Goal: Information Seeking & Learning: Learn about a topic

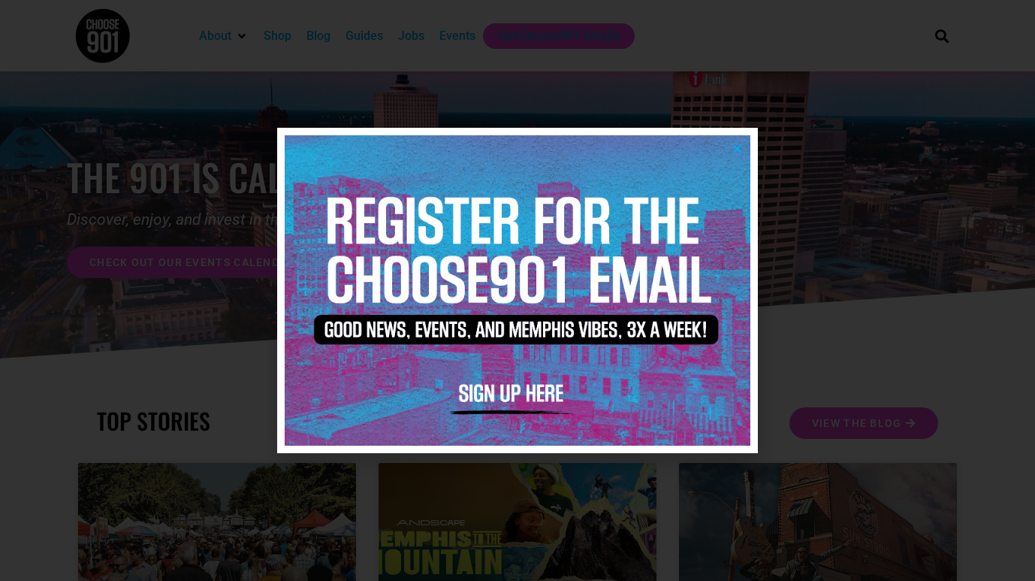
click at [742, 153] on icon "Close" at bounding box center [737, 148] width 11 height 11
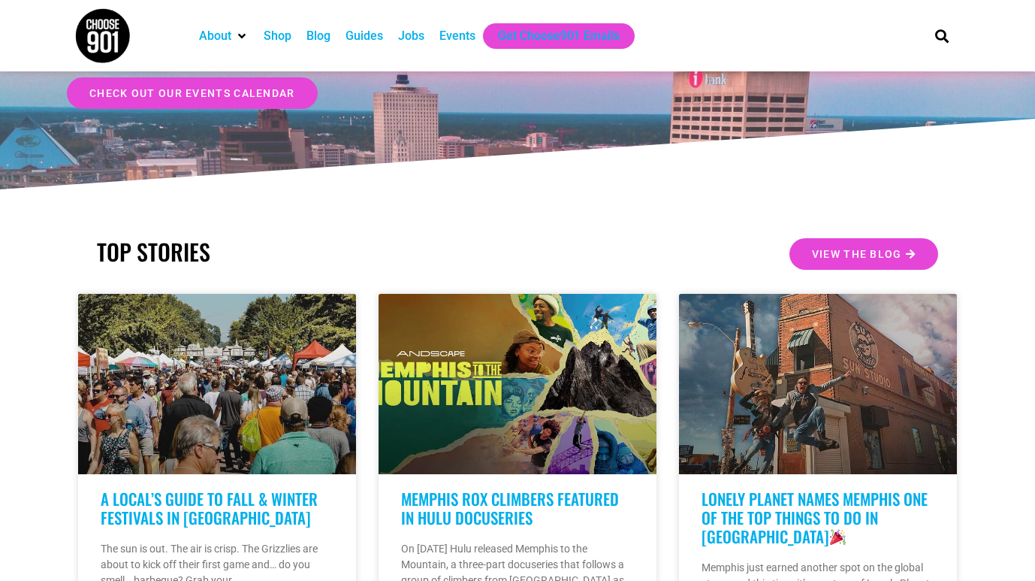
scroll to position [198, 0]
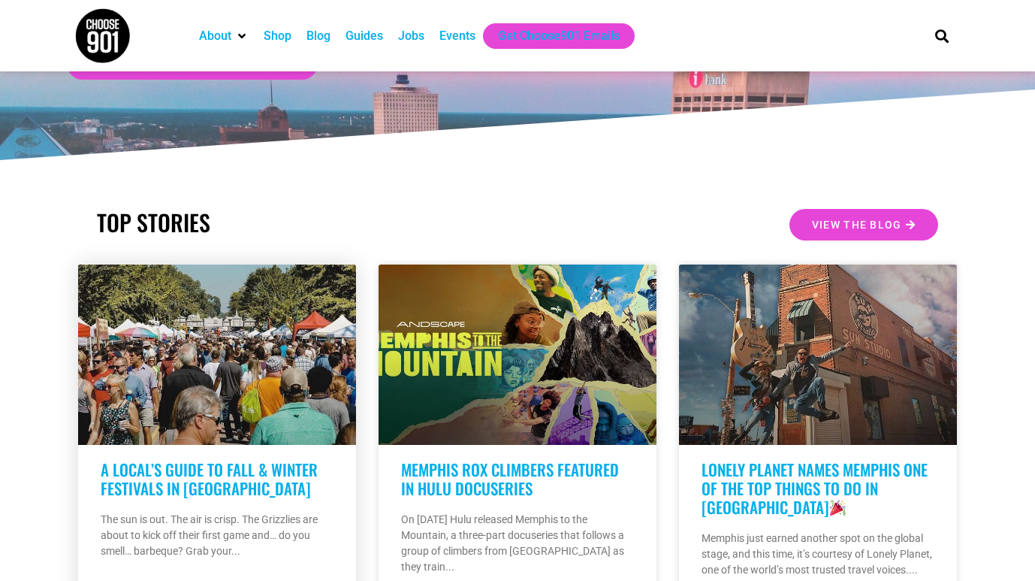
click at [227, 467] on link "A Local’s Guide to Fall & Winter Festivals in Memphis" at bounding box center [209, 478] width 217 height 42
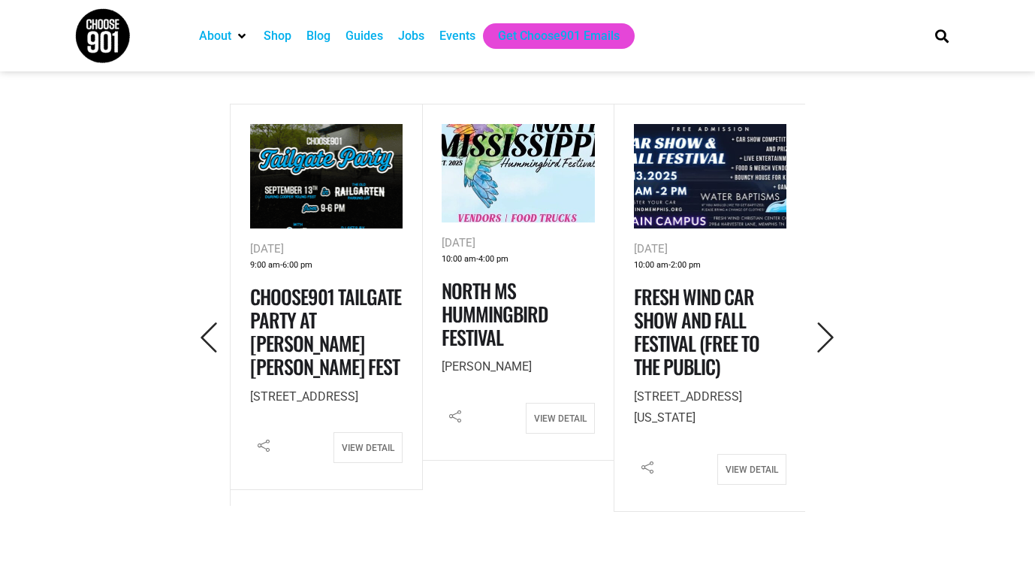
scroll to position [656, 0]
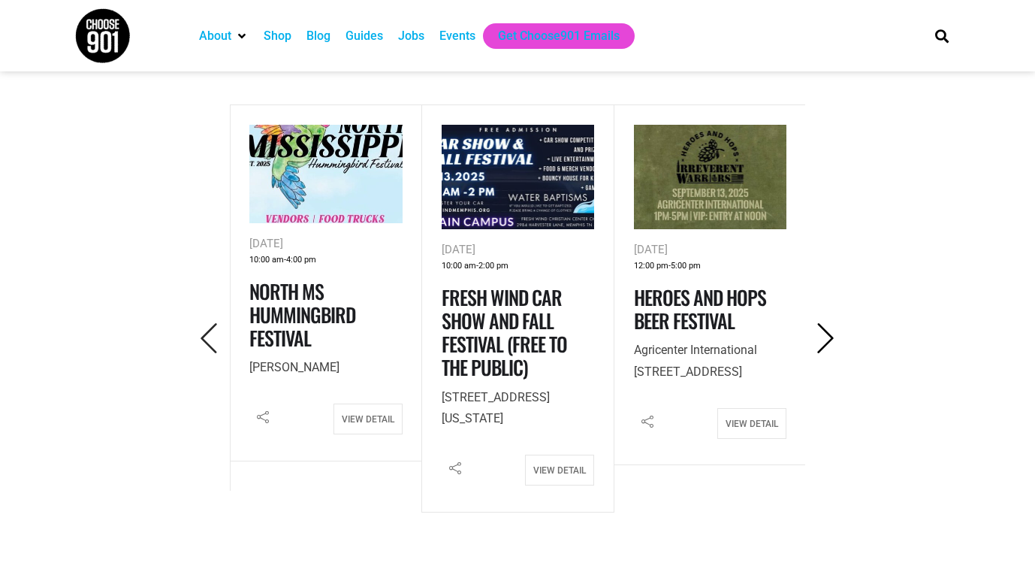
click at [834, 343] on icon "Next" at bounding box center [826, 338] width 31 height 31
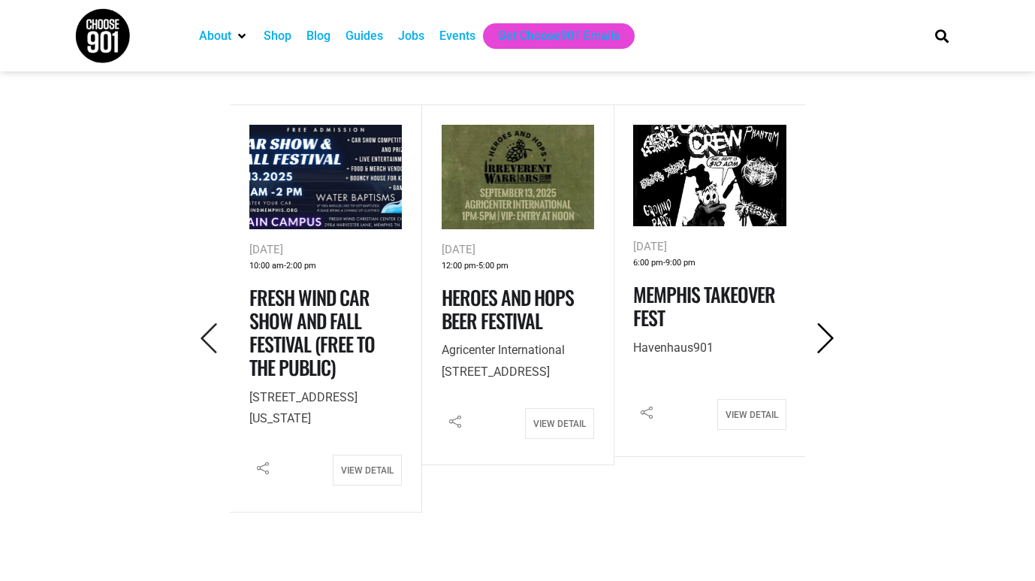
click at [834, 343] on icon "Next" at bounding box center [826, 338] width 31 height 31
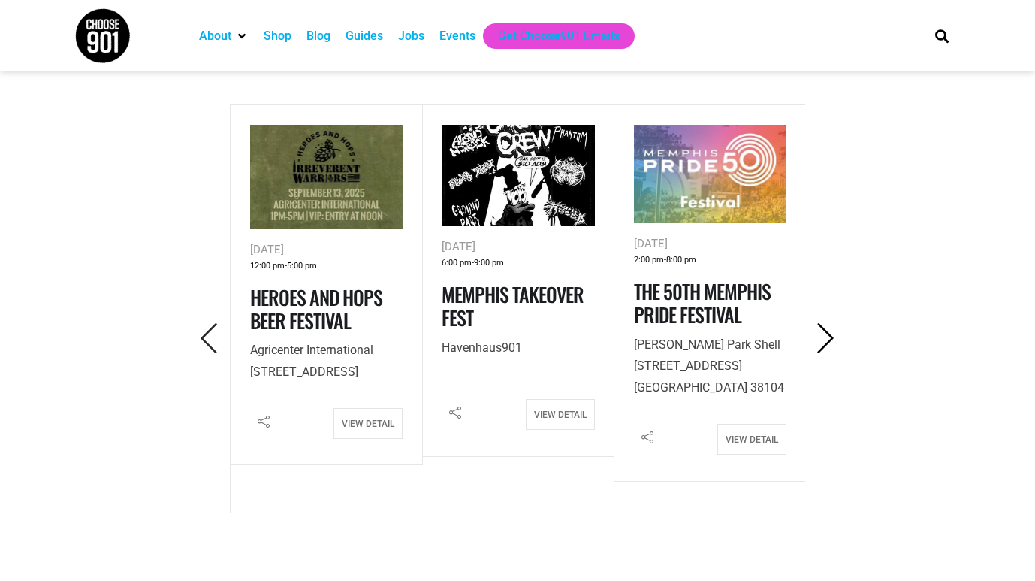
click at [834, 343] on icon "Next" at bounding box center [826, 338] width 31 height 31
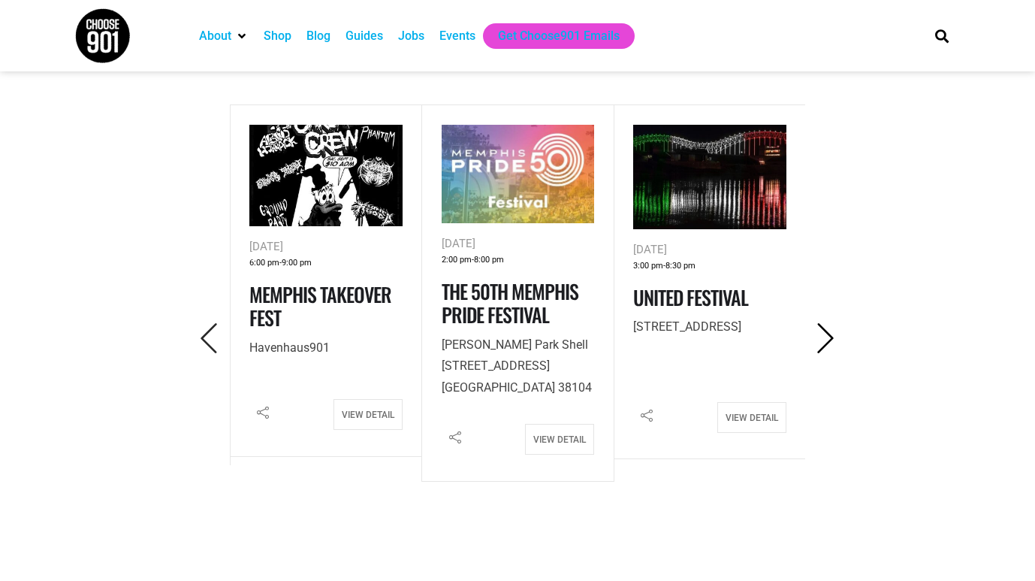
click at [834, 343] on icon "Next" at bounding box center [826, 338] width 31 height 31
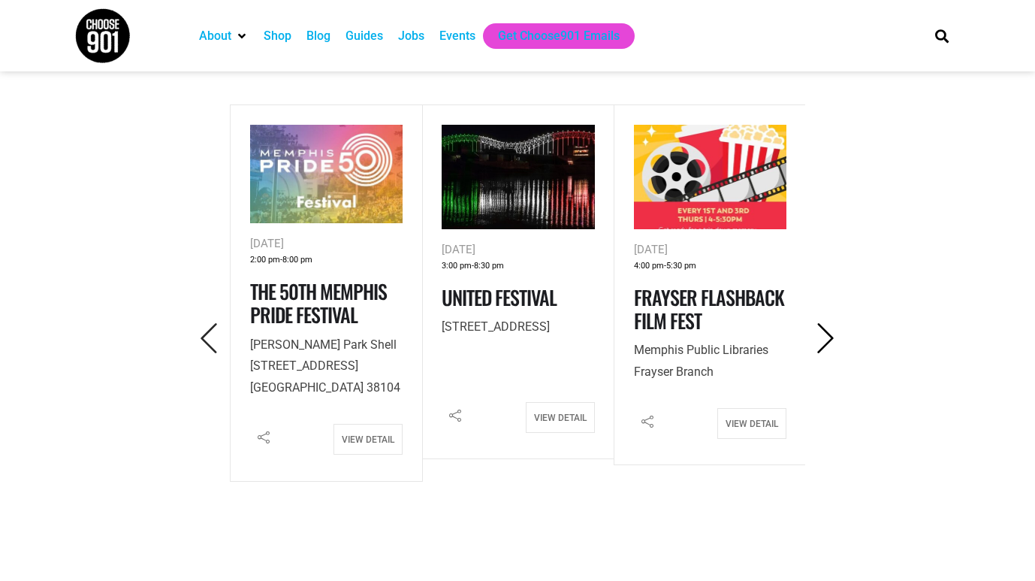
click at [834, 343] on icon "Next" at bounding box center [826, 338] width 31 height 31
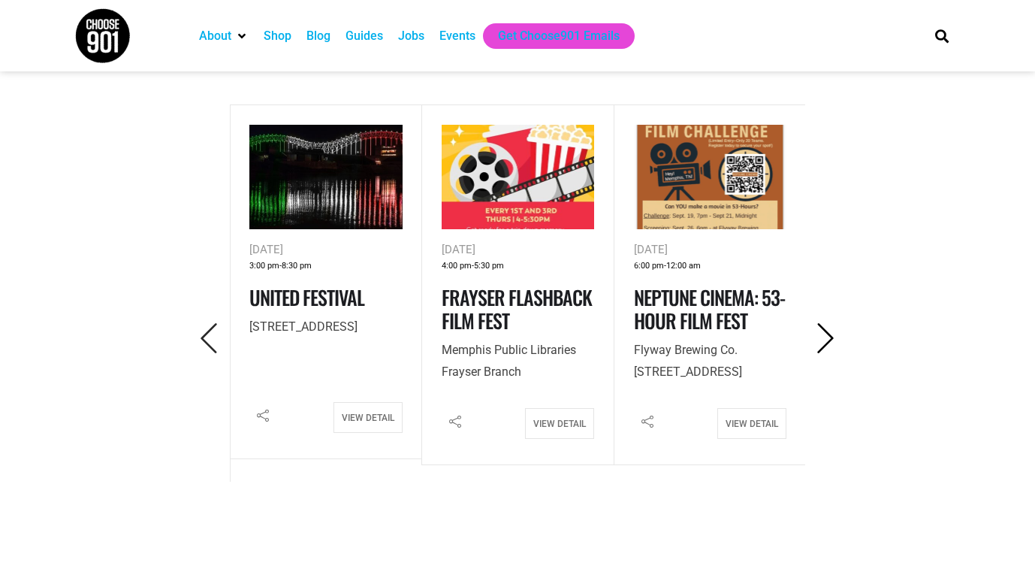
click at [834, 343] on icon "Next" at bounding box center [826, 338] width 31 height 31
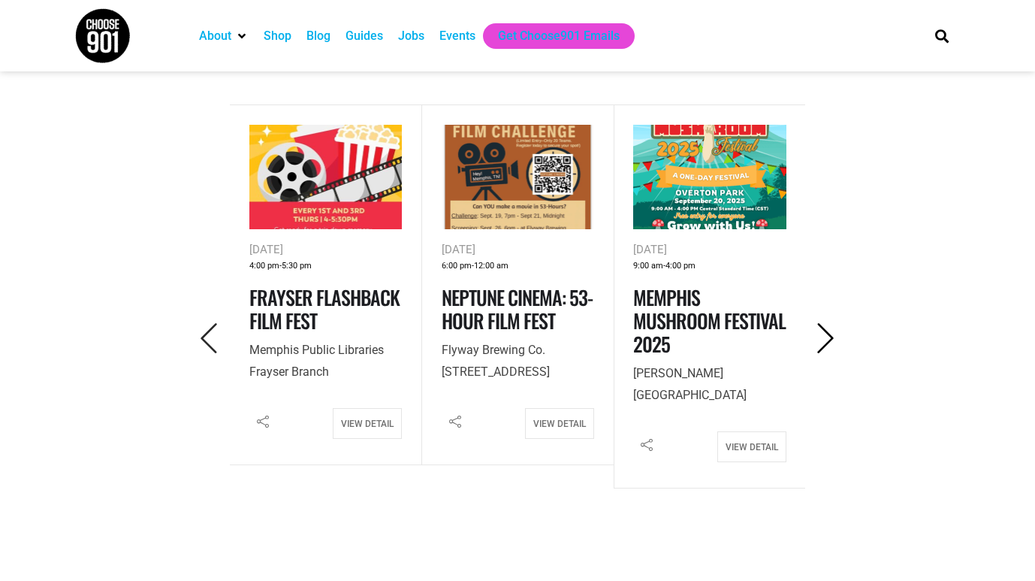
click at [834, 343] on icon "Next" at bounding box center [826, 338] width 31 height 31
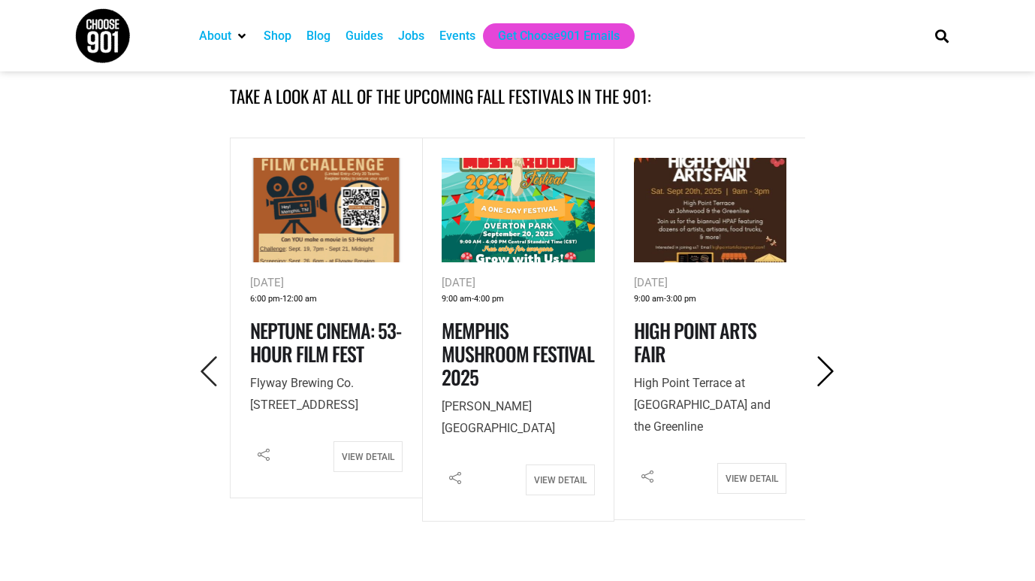
scroll to position [622, 0]
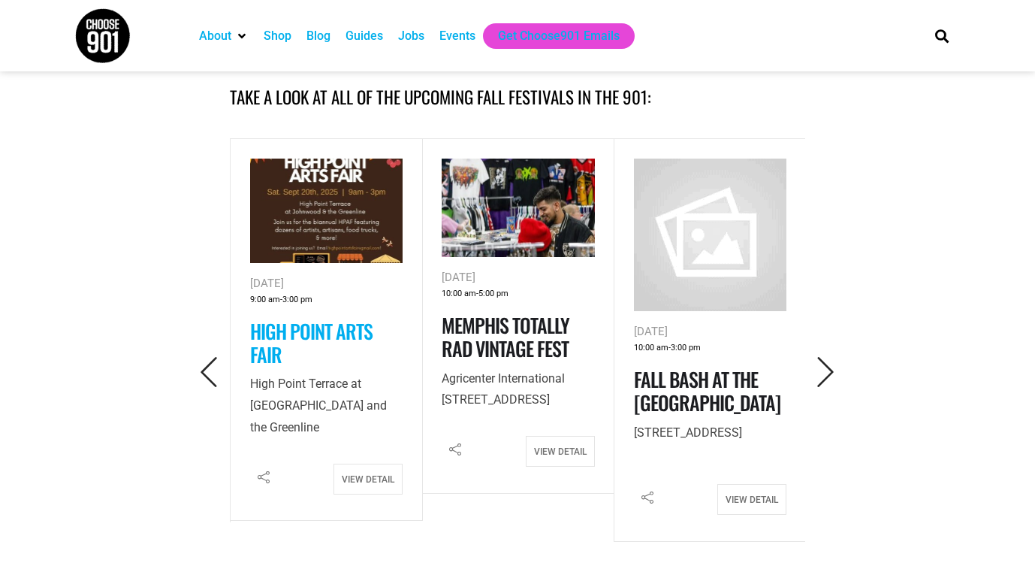
click at [334, 340] on link "High Point Arts Fair" at bounding box center [311, 342] width 122 height 53
click at [823, 369] on icon "Next" at bounding box center [826, 372] width 31 height 31
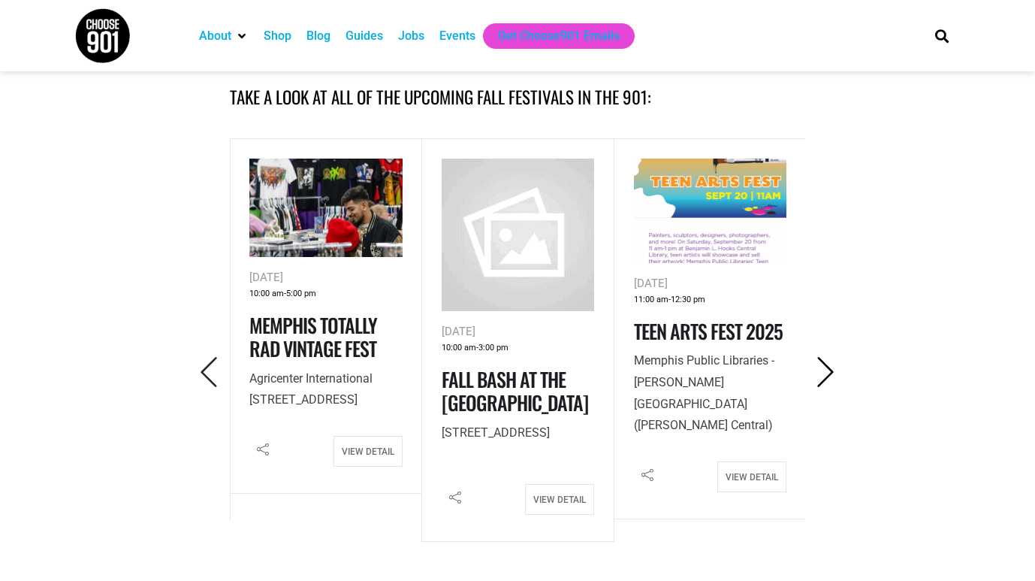
click at [823, 369] on icon "Next" at bounding box center [826, 372] width 31 height 31
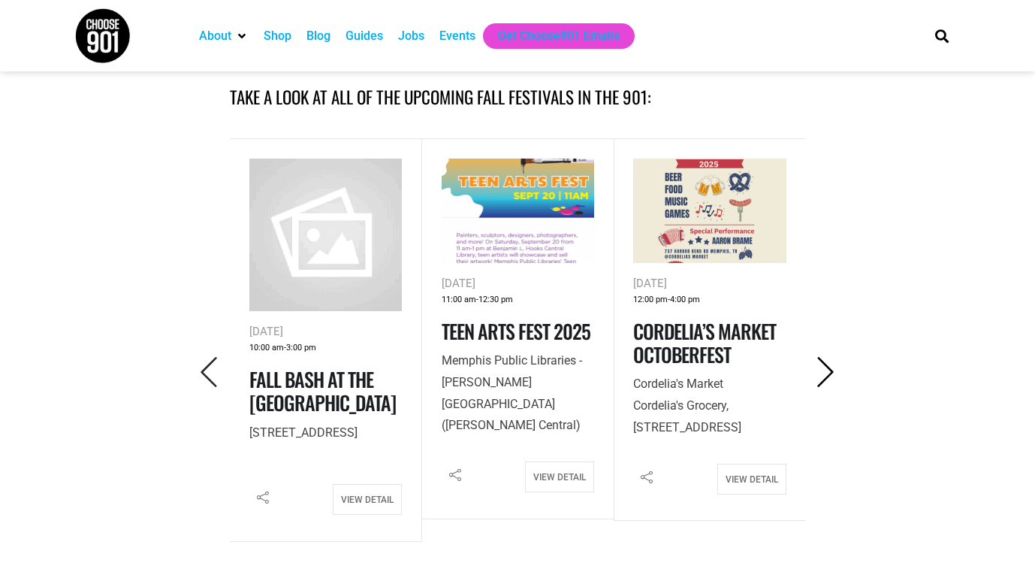
click at [823, 369] on icon "Next" at bounding box center [826, 372] width 31 height 31
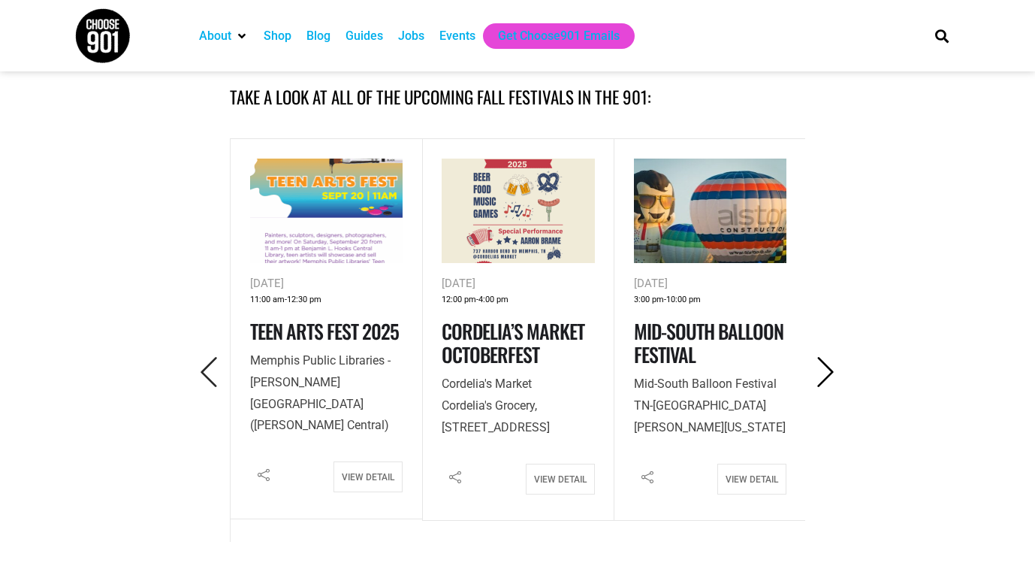
click at [823, 369] on icon "Next" at bounding box center [826, 372] width 31 height 31
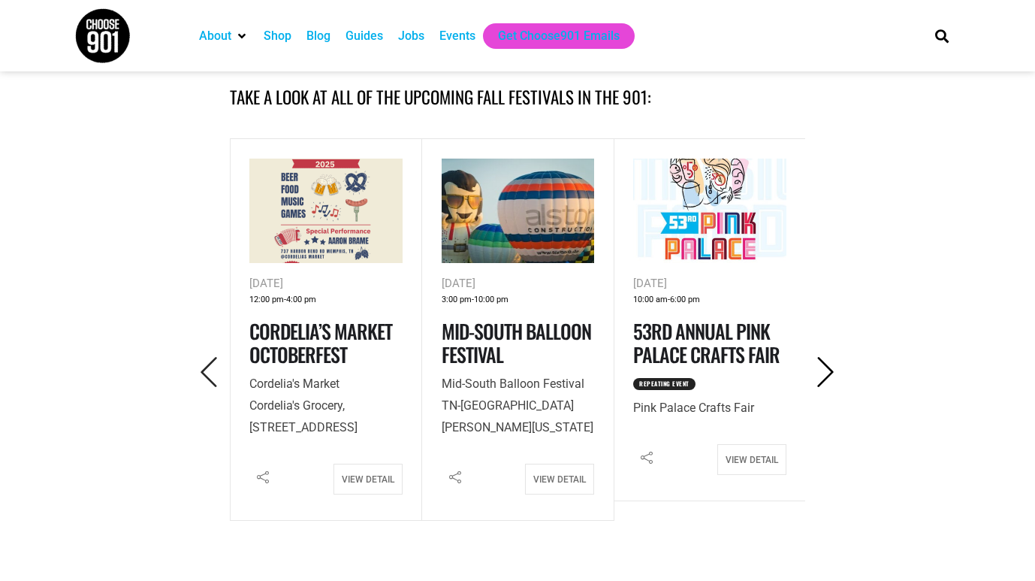
click at [823, 369] on icon "Next" at bounding box center [826, 372] width 31 height 31
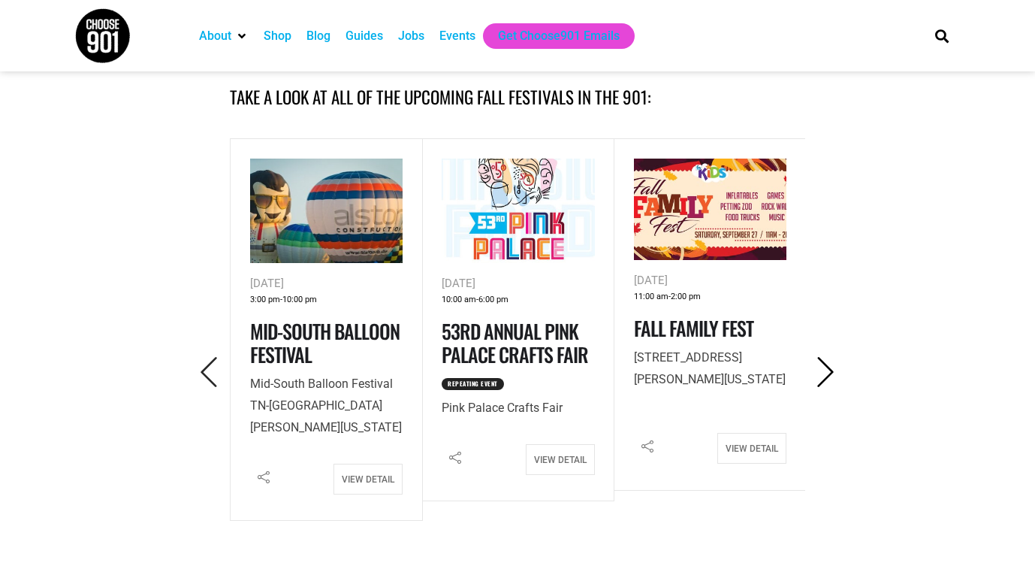
click at [823, 369] on icon "Next" at bounding box center [826, 372] width 31 height 31
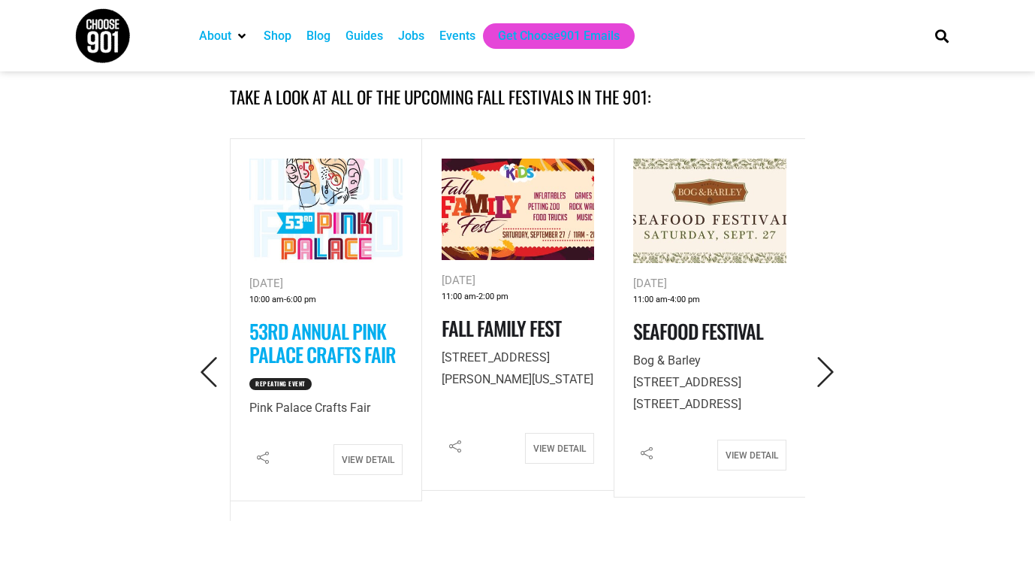
click at [313, 339] on link "53rd Annual Pink Palace Crafts Fair" at bounding box center [322, 342] width 146 height 53
click at [829, 364] on icon "Next" at bounding box center [826, 372] width 31 height 31
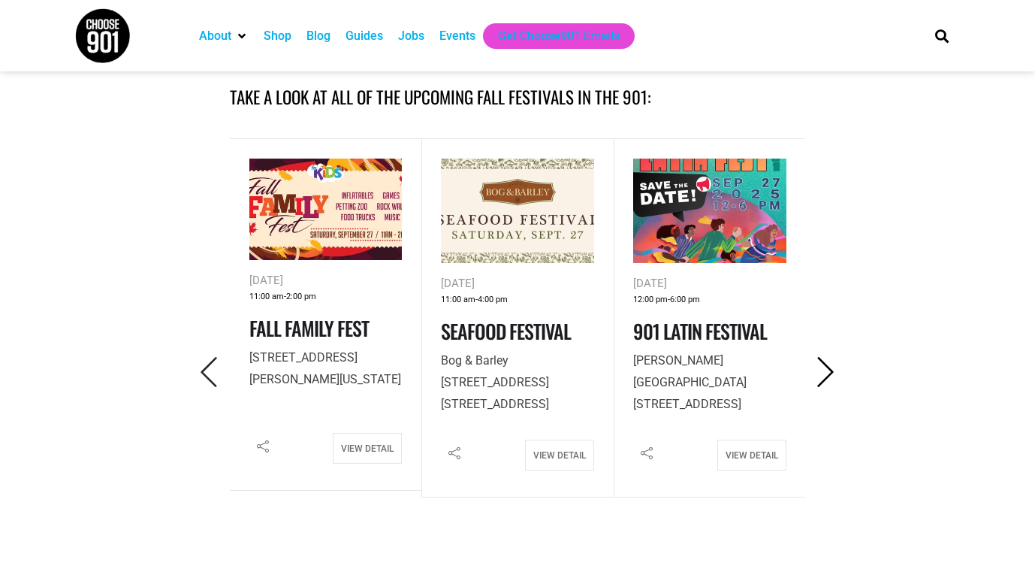
click at [829, 364] on icon "Next" at bounding box center [826, 372] width 31 height 31
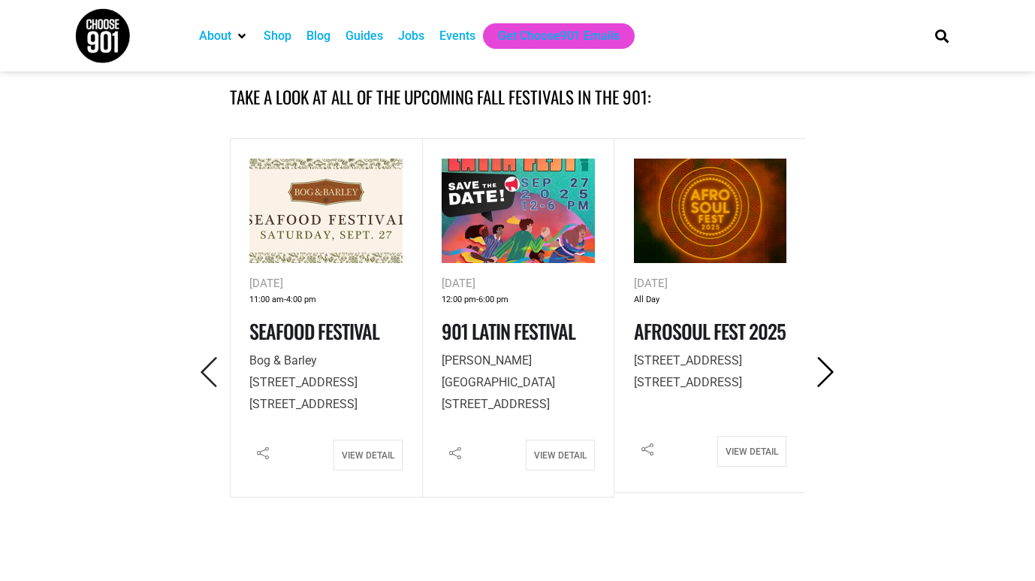
click at [829, 364] on icon "Next" at bounding box center [826, 372] width 31 height 31
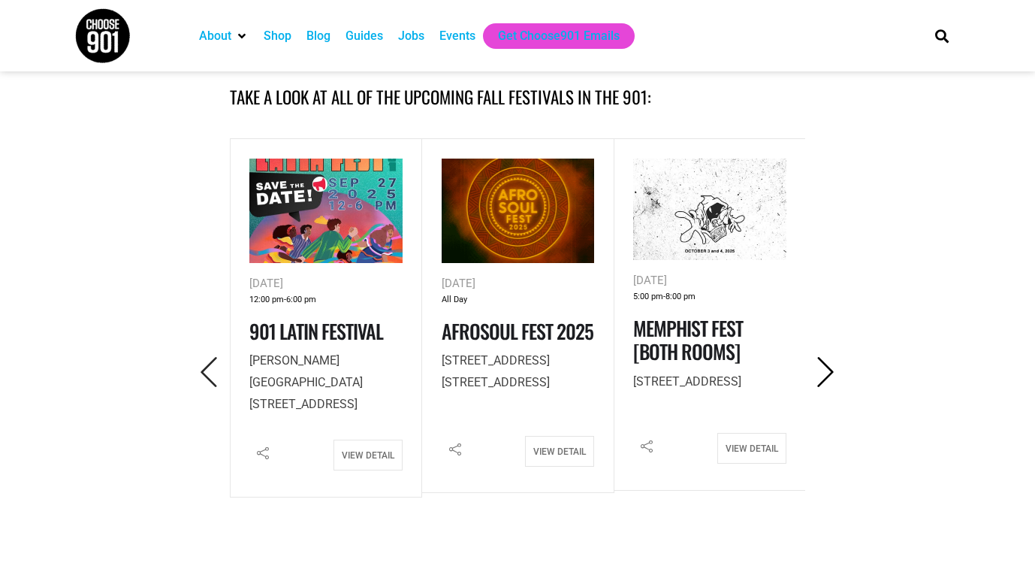
click at [829, 364] on icon "Next" at bounding box center [826, 372] width 31 height 31
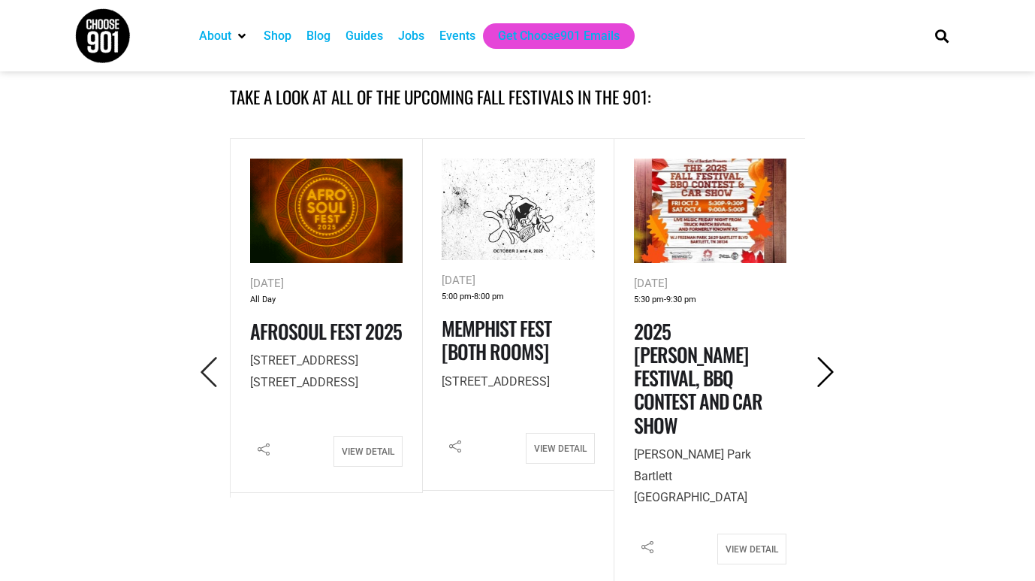
click at [829, 364] on icon "Next" at bounding box center [826, 372] width 31 height 31
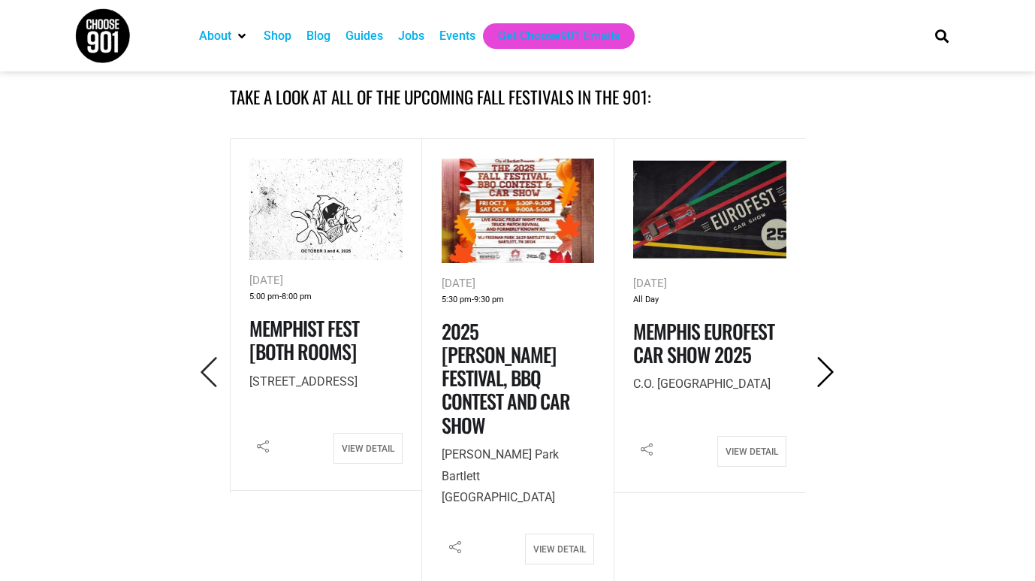
click at [829, 364] on icon "Next" at bounding box center [826, 372] width 31 height 31
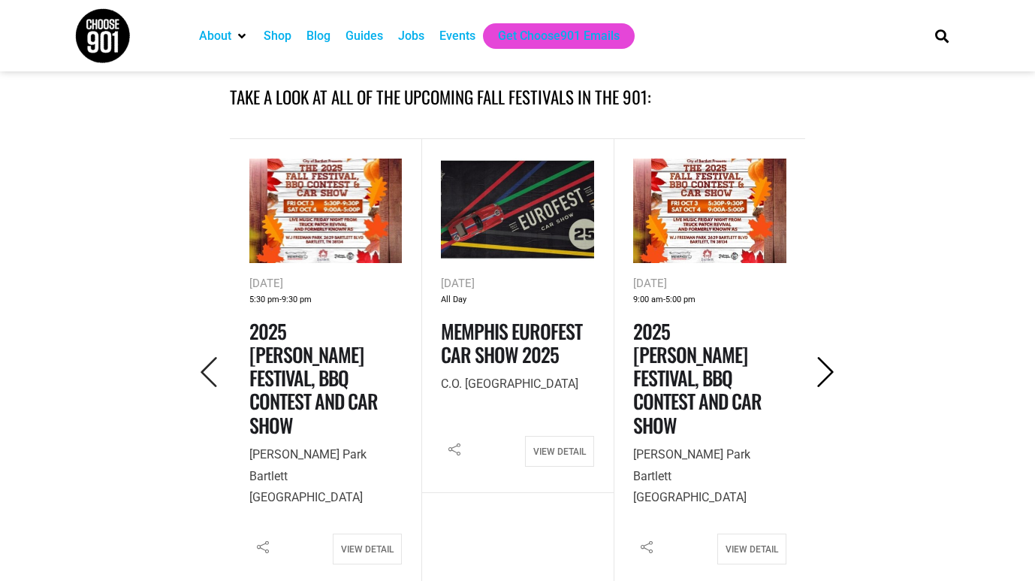
click at [829, 364] on icon "Next" at bounding box center [826, 372] width 31 height 31
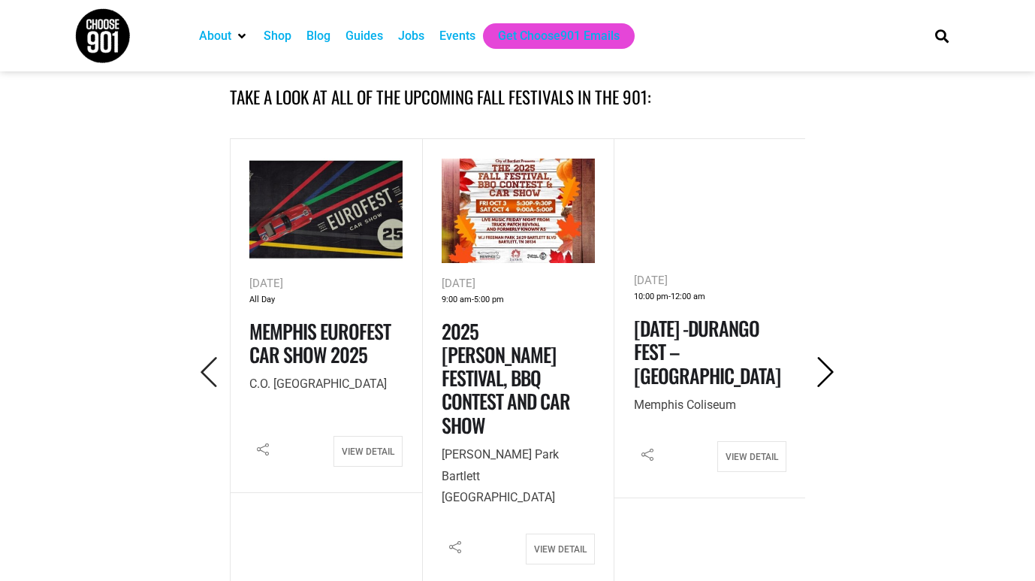
click at [829, 364] on icon "Next" at bounding box center [826, 372] width 31 height 31
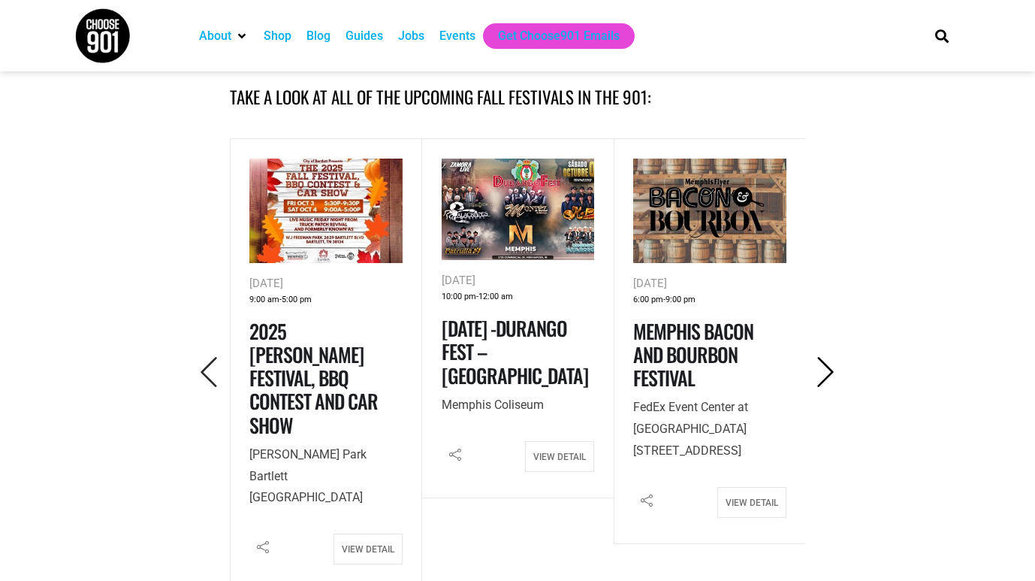
click at [829, 364] on icon "Next" at bounding box center [826, 372] width 31 height 31
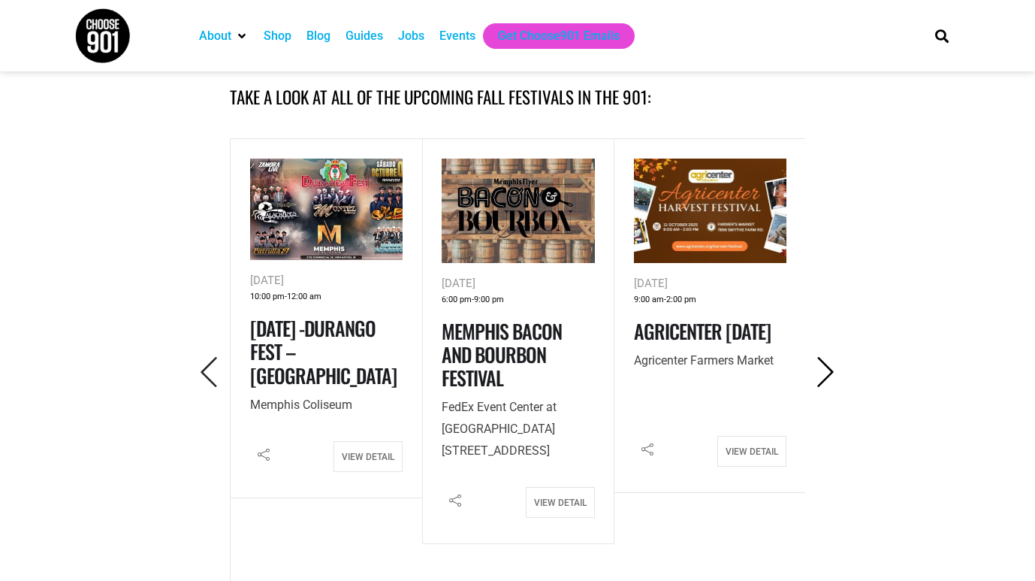
click at [829, 364] on icon "Next" at bounding box center [826, 372] width 31 height 31
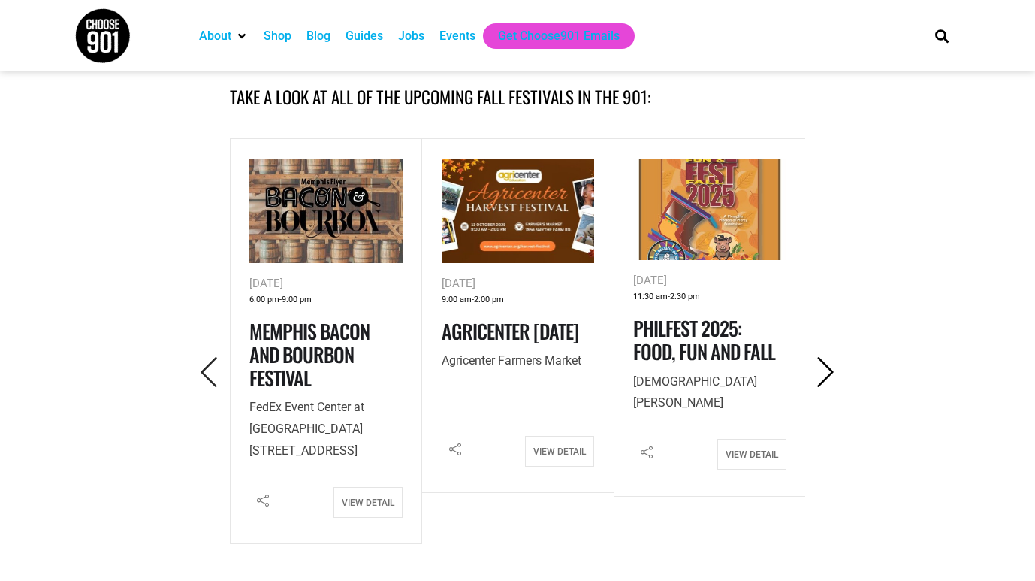
click at [829, 364] on icon "Next" at bounding box center [826, 372] width 31 height 31
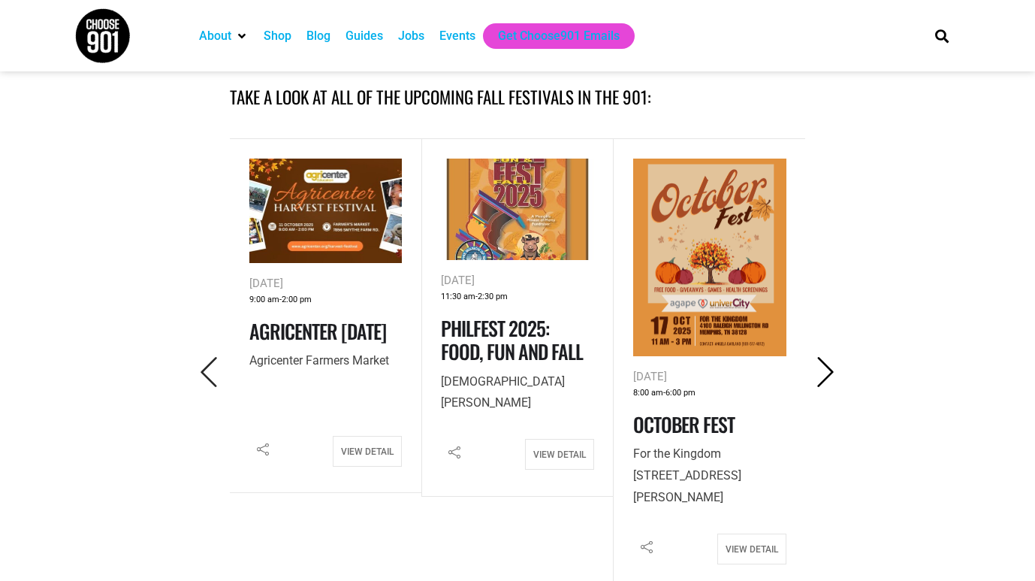
click at [829, 364] on icon "Next" at bounding box center [826, 372] width 31 height 31
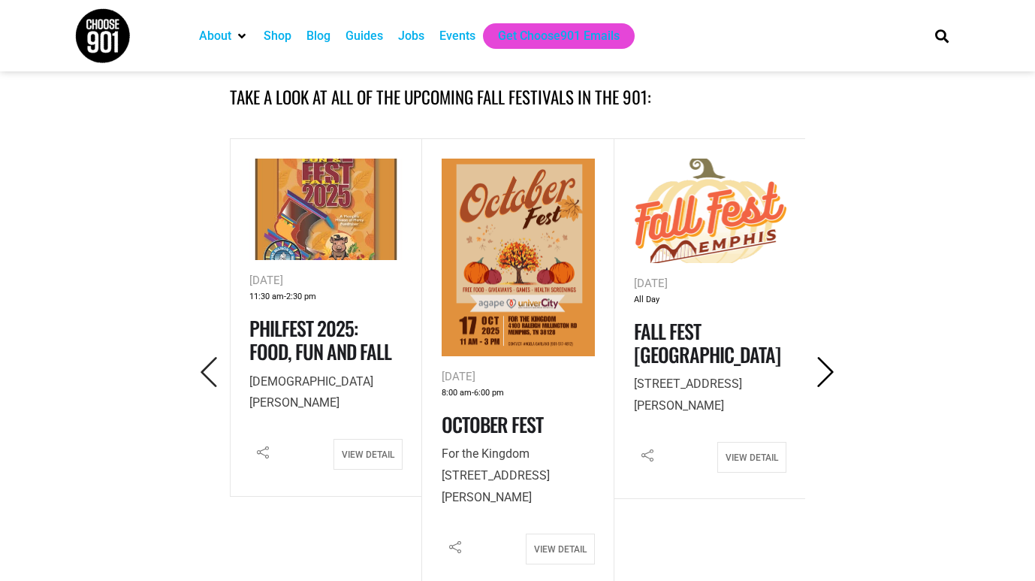
click at [829, 364] on icon "Next" at bounding box center [826, 372] width 31 height 31
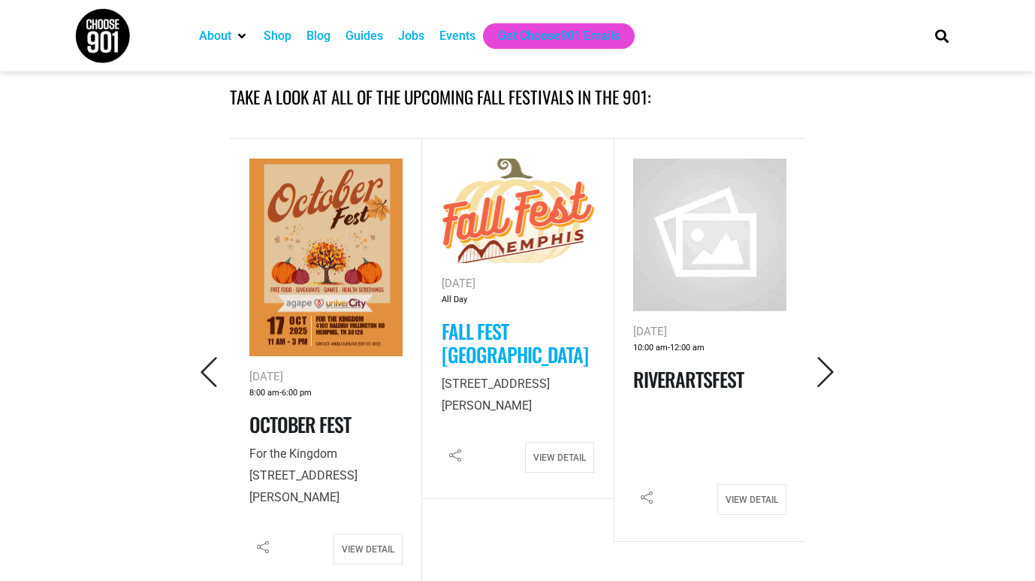
click at [554, 331] on link "Fall Fest Memphis" at bounding box center [515, 342] width 146 height 53
click at [833, 372] on icon "Next" at bounding box center [826, 372] width 31 height 31
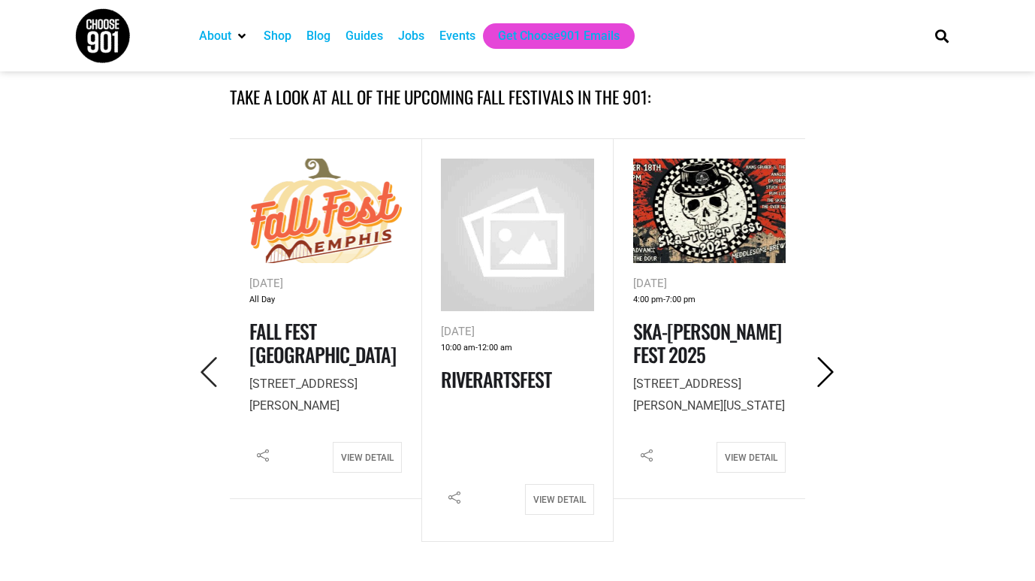
click at [833, 372] on icon "Next" at bounding box center [826, 372] width 31 height 31
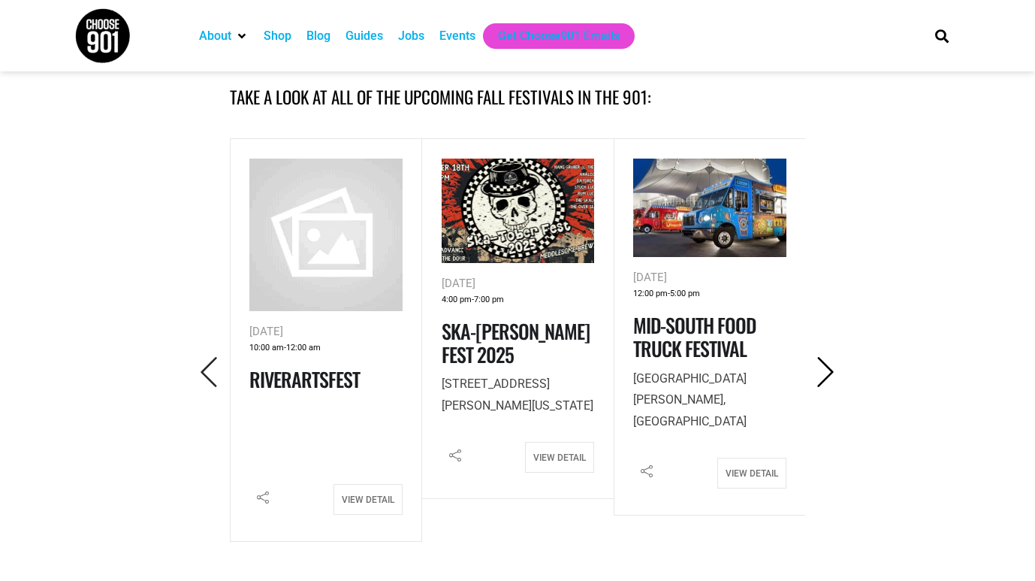
click at [833, 372] on icon "Next" at bounding box center [826, 372] width 31 height 31
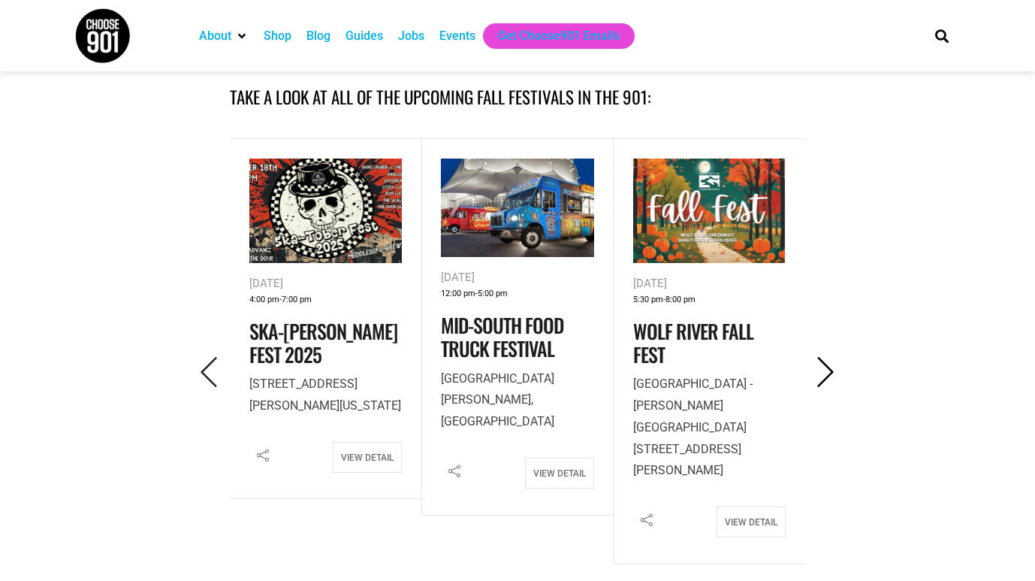
click at [833, 372] on icon "Next" at bounding box center [826, 372] width 31 height 31
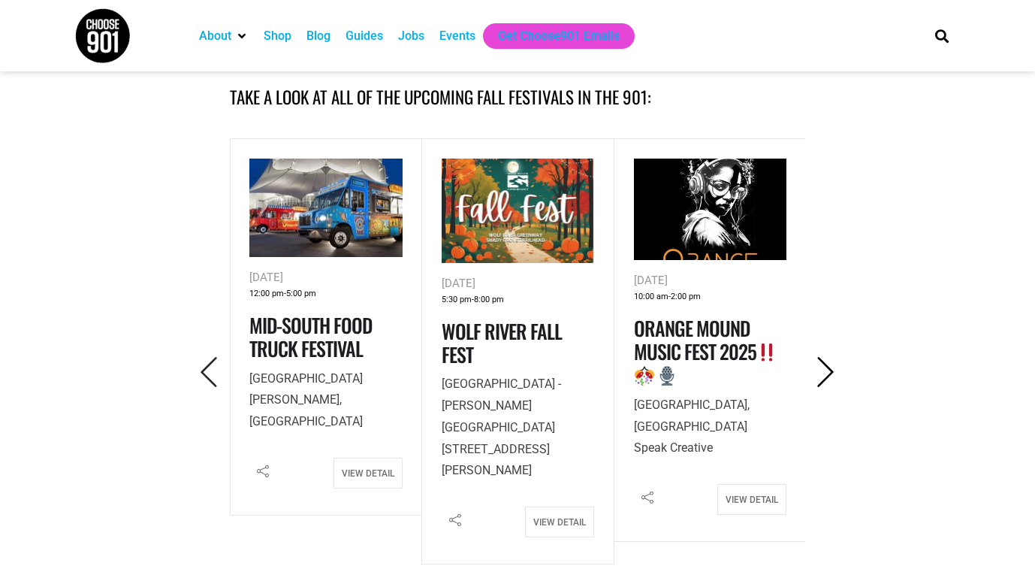
click at [833, 372] on icon "Next" at bounding box center [826, 372] width 31 height 31
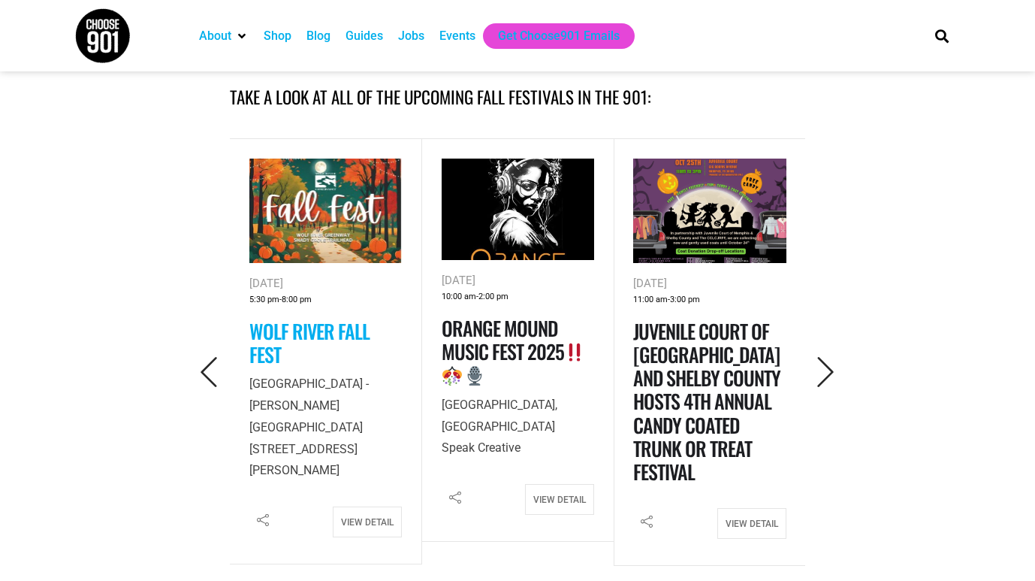
click at [319, 337] on link "Wolf River Fall Fest" at bounding box center [309, 342] width 120 height 53
click at [835, 356] on button "button" at bounding box center [825, 373] width 41 height 36
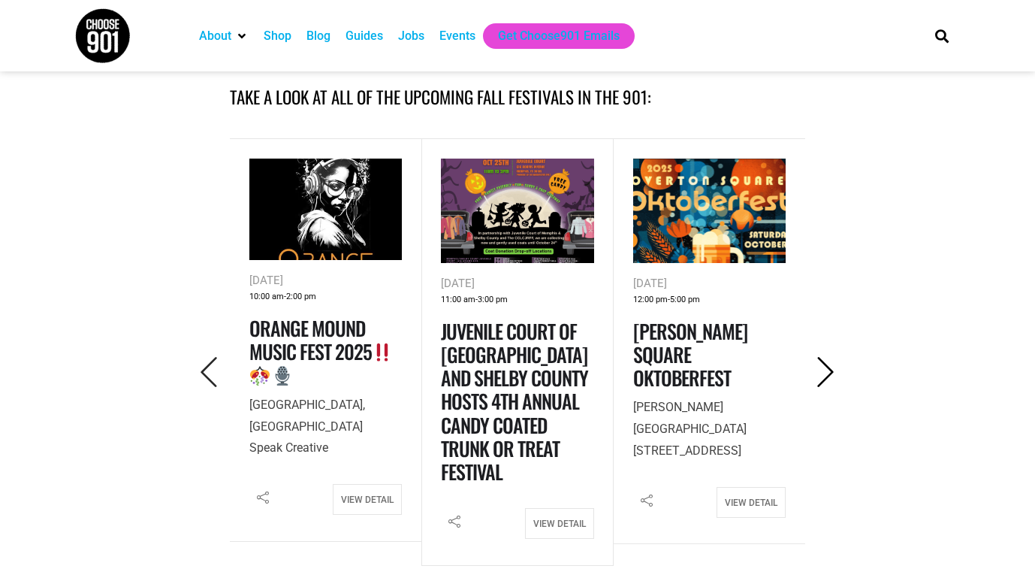
click at [826, 360] on icon "Next" at bounding box center [826, 372] width 31 height 31
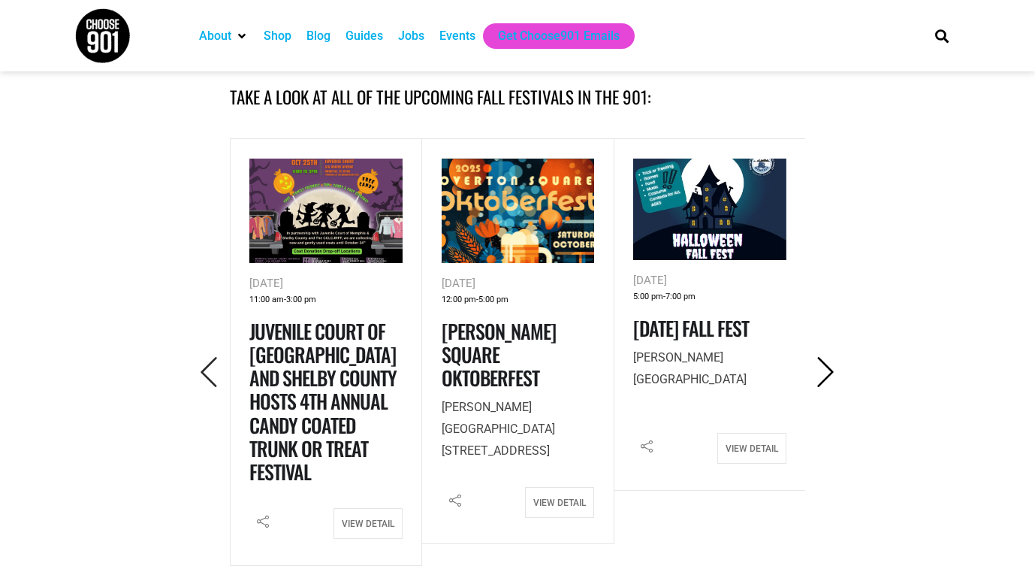
click at [826, 360] on icon "Next" at bounding box center [826, 372] width 31 height 31
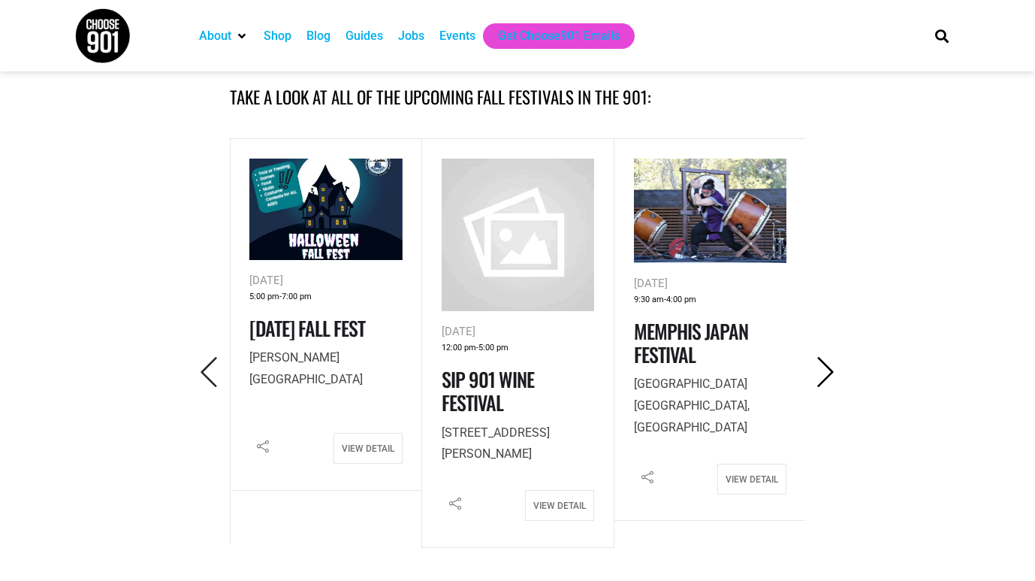
click at [826, 360] on icon "Next" at bounding box center [826, 372] width 31 height 31
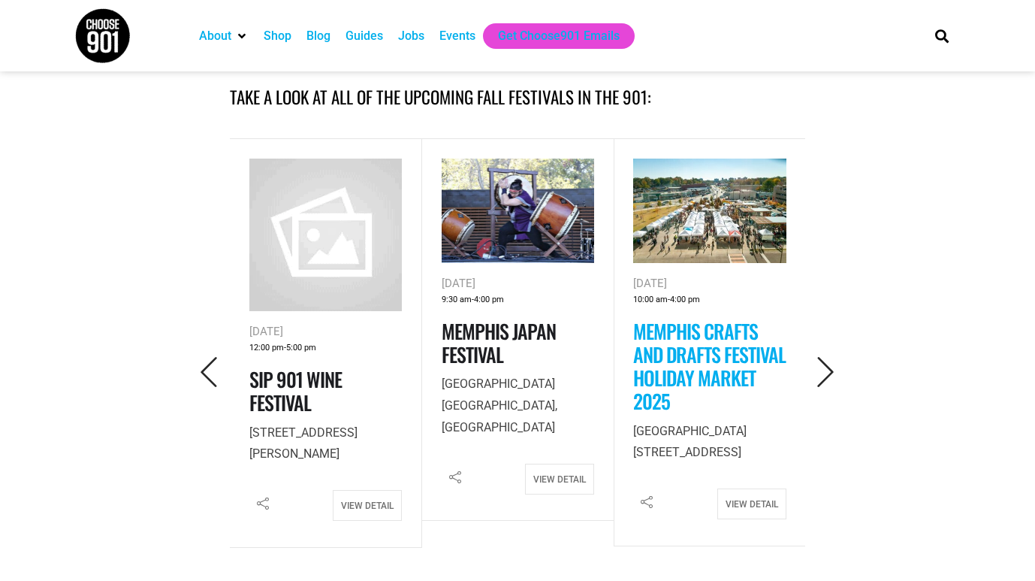
click at [735, 341] on link "Memphis Crafts and Drafts Festival Holiday Market 2025" at bounding box center [709, 366] width 152 height 100
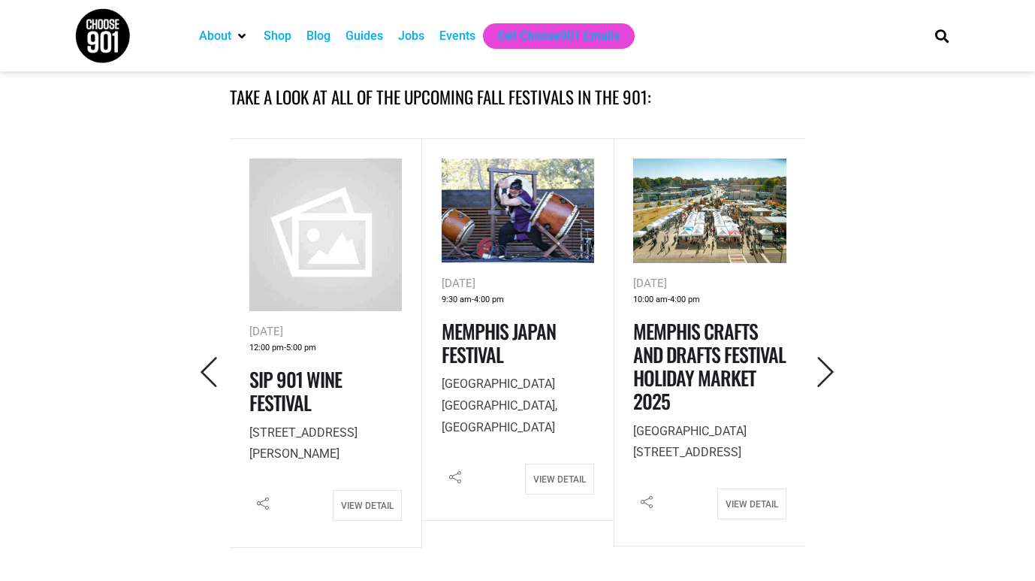
click at [534, 348] on h4 "Memphis Japan Festival" at bounding box center [518, 342] width 153 height 47
click at [534, 337] on link "Memphis Japan Festival" at bounding box center [499, 342] width 114 height 53
click at [823, 378] on icon "Next" at bounding box center [826, 372] width 31 height 31
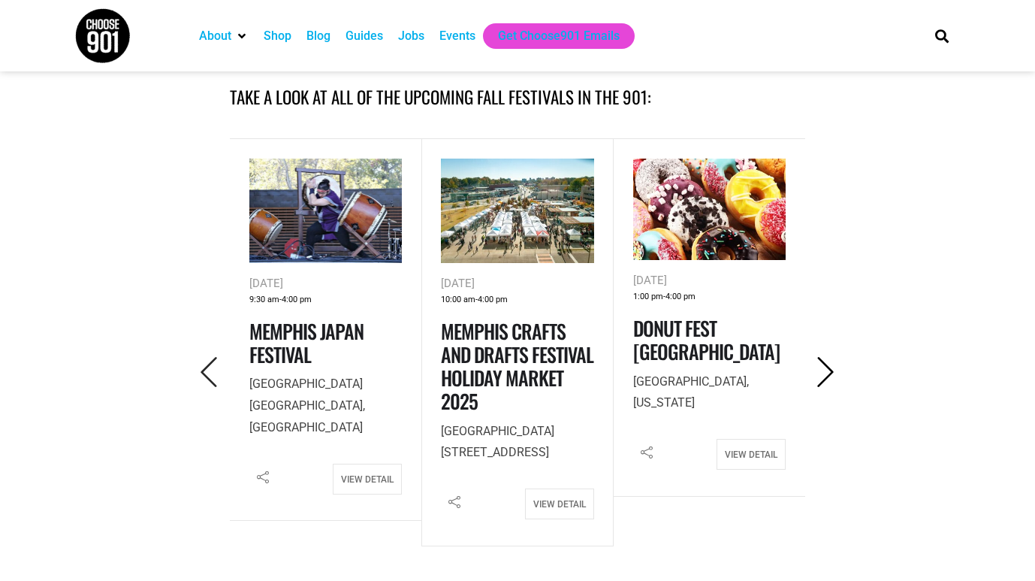
click at [823, 378] on icon "Next" at bounding box center [826, 372] width 31 height 31
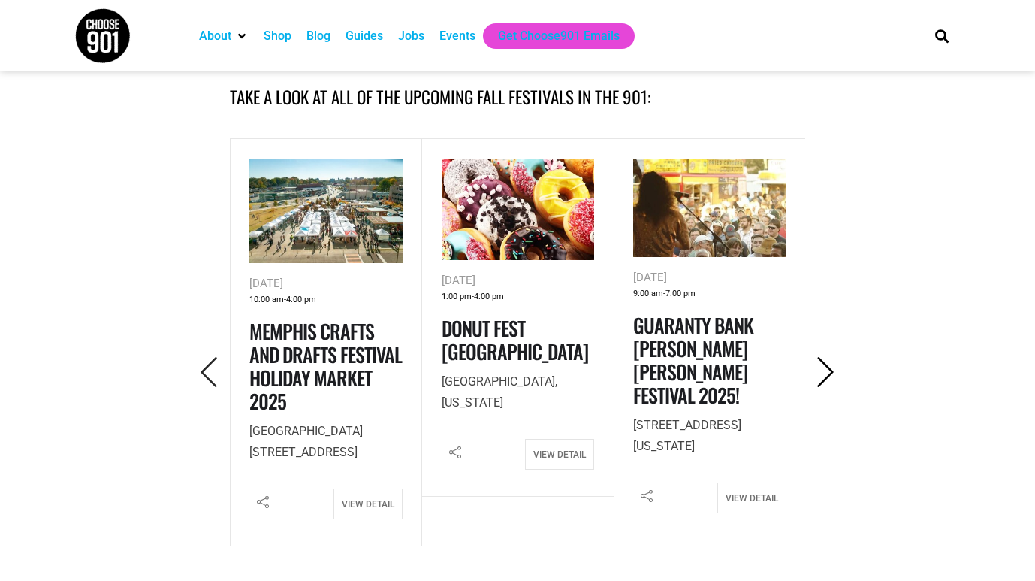
click at [823, 378] on icon "Next" at bounding box center [826, 372] width 31 height 31
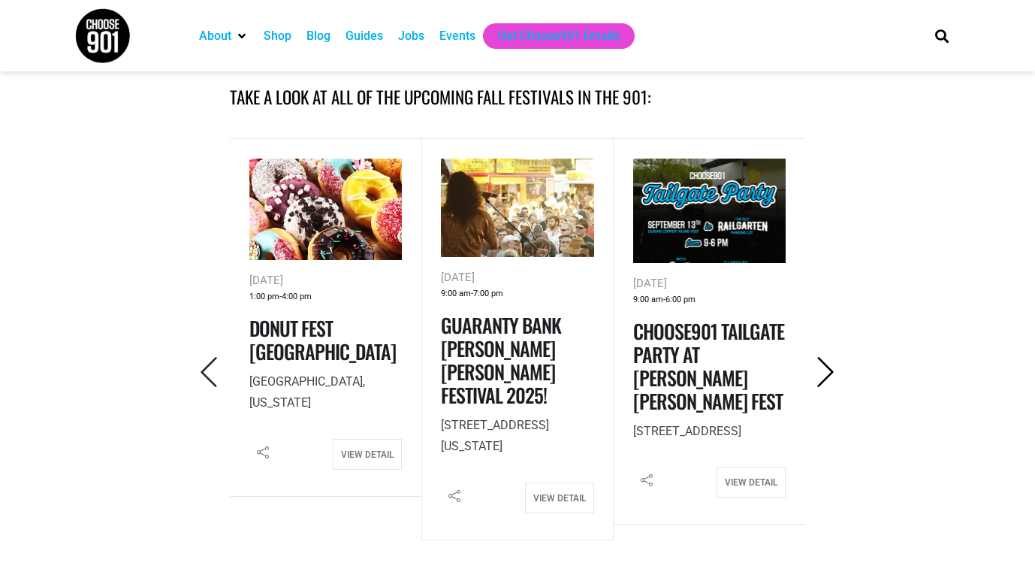
click at [823, 378] on icon "Next" at bounding box center [826, 372] width 31 height 31
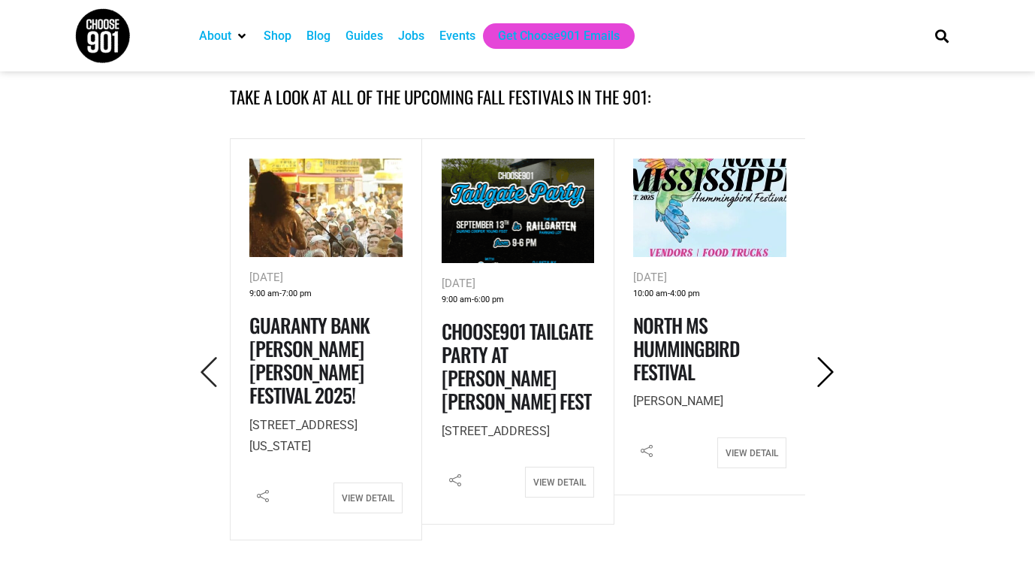
click at [823, 378] on icon "Next" at bounding box center [826, 372] width 31 height 31
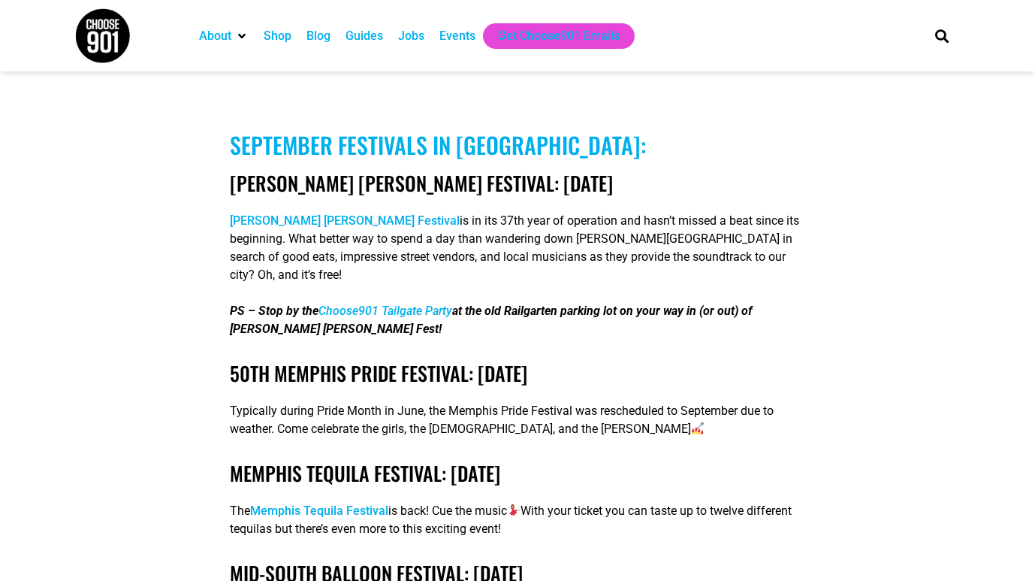
scroll to position [1248, 0]
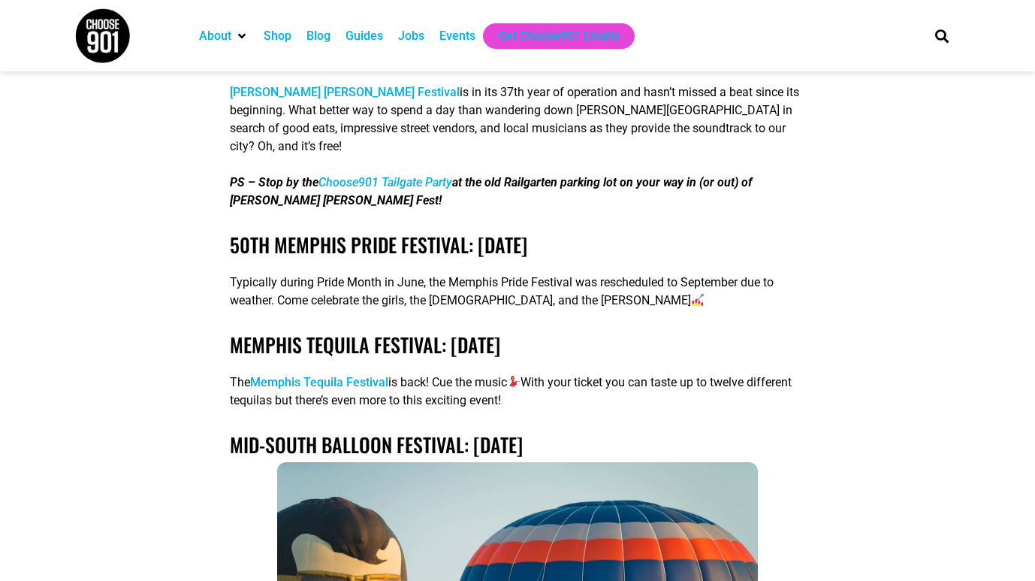
click at [799, 261] on div "Typically during Pride Month in June, the Memphis Pride Festival was reschedule…" at bounding box center [518, 294] width 576 height 66
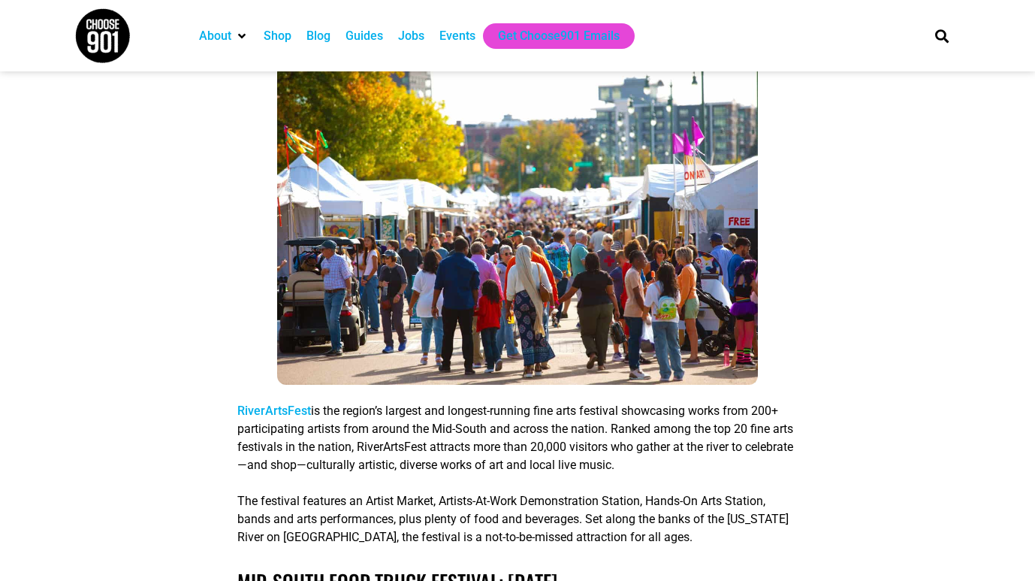
scroll to position [4076, 0]
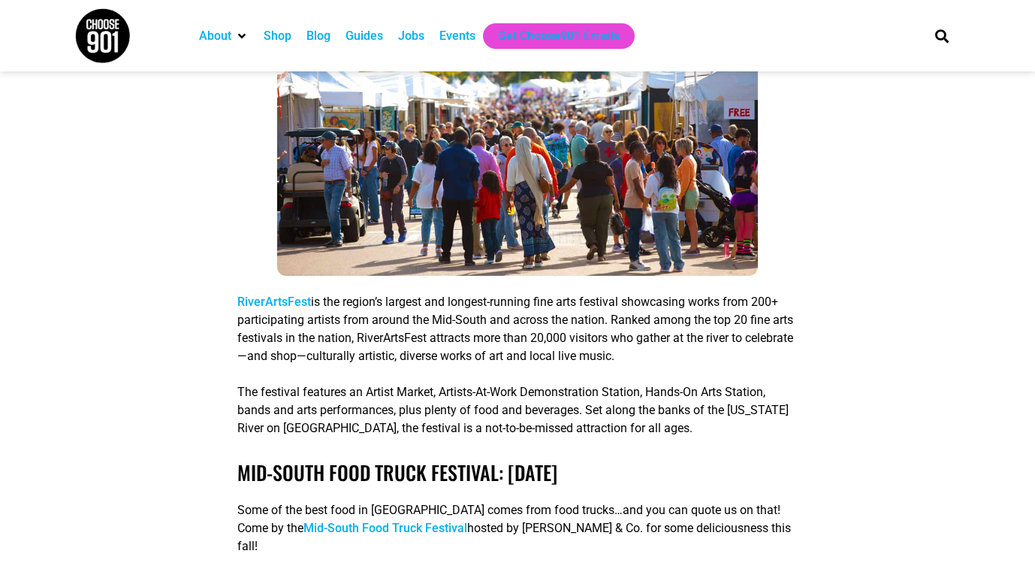
click at [288, 307] on link "RiverArtsFest" at bounding box center [274, 301] width 74 height 14
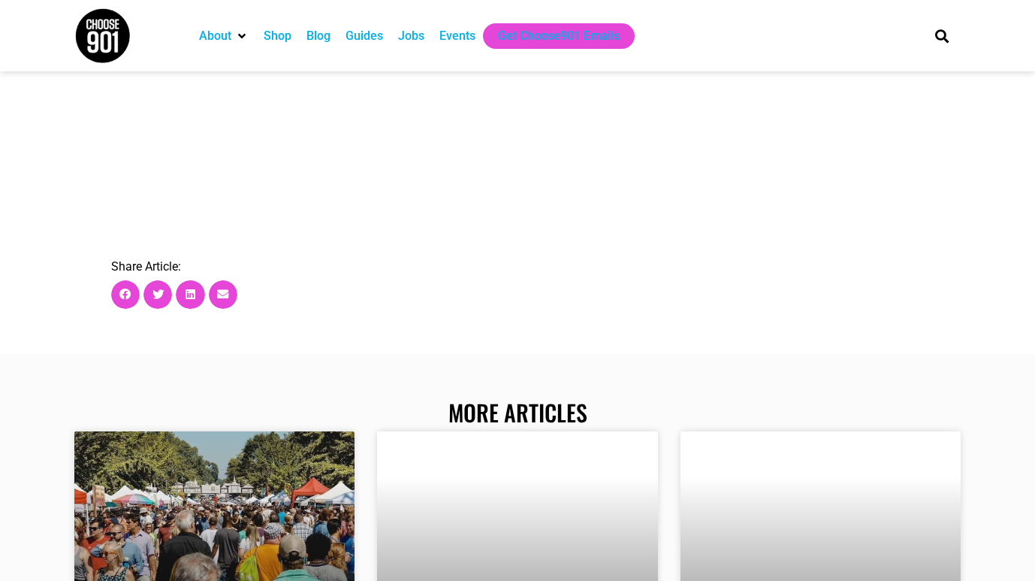
scroll to position [5254, 0]
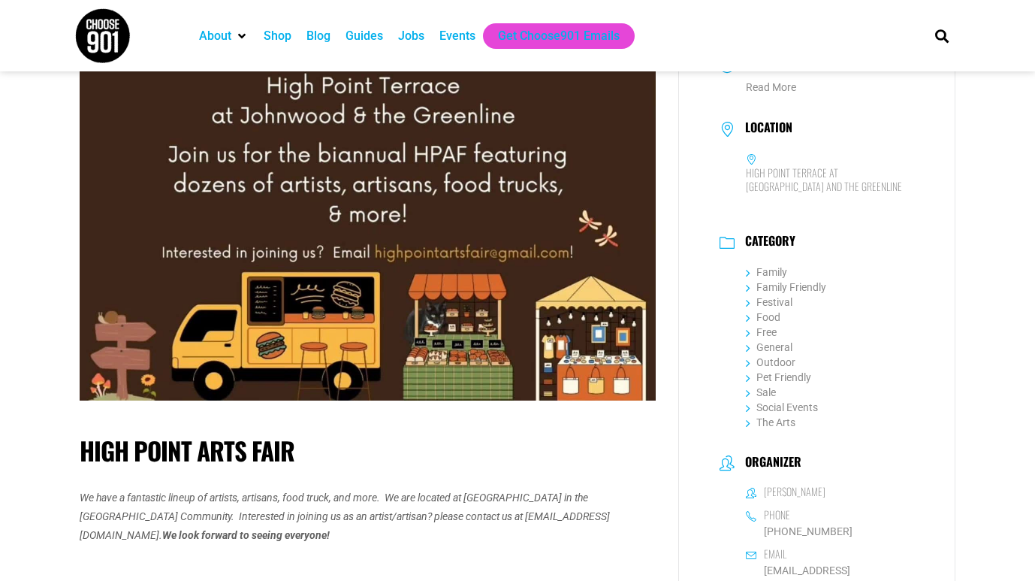
scroll to position [367, 0]
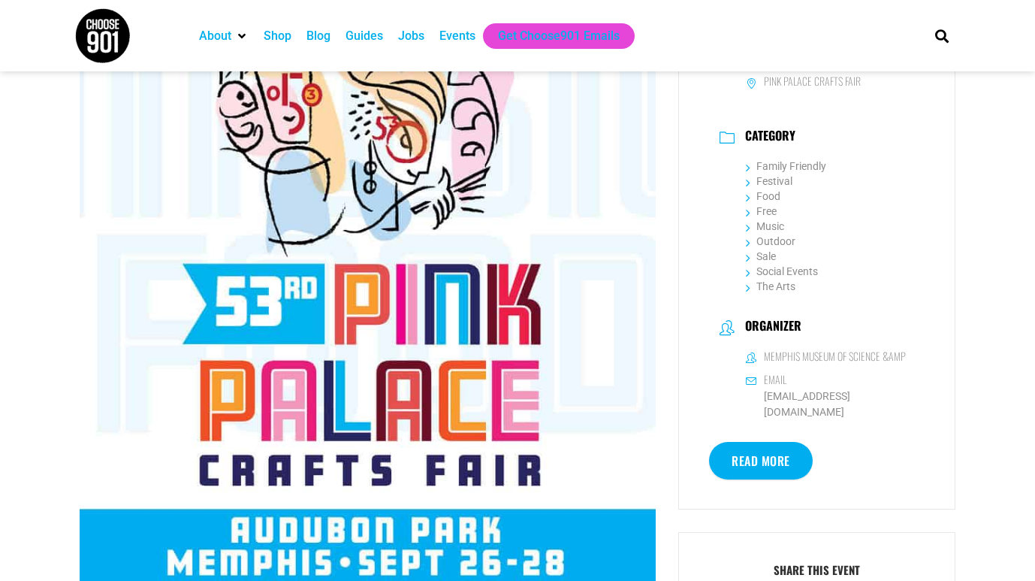
scroll to position [171, 0]
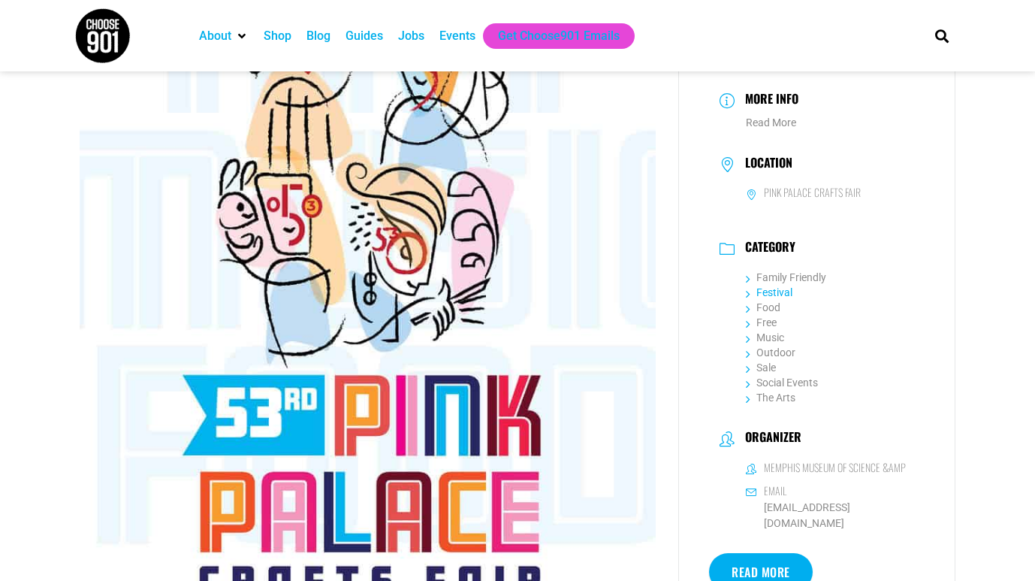
click at [753, 289] on link "Festival" at bounding box center [769, 292] width 47 height 12
